Goal: Task Accomplishment & Management: Complete application form

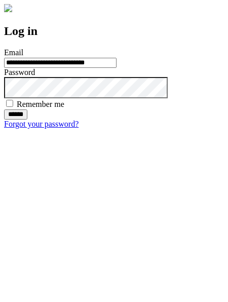
type input "**********"
click at [27, 120] on input "******" at bounding box center [15, 115] width 23 height 10
